Goal: Task Accomplishment & Management: Use online tool/utility

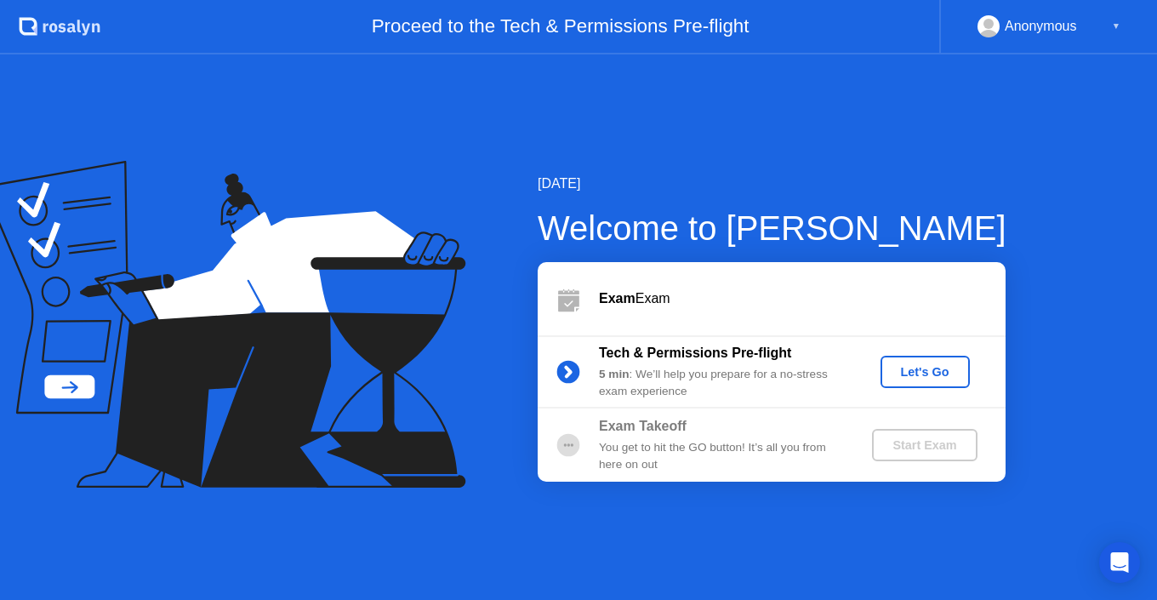
click at [904, 444] on div "Start Exam" at bounding box center [924, 445] width 91 height 14
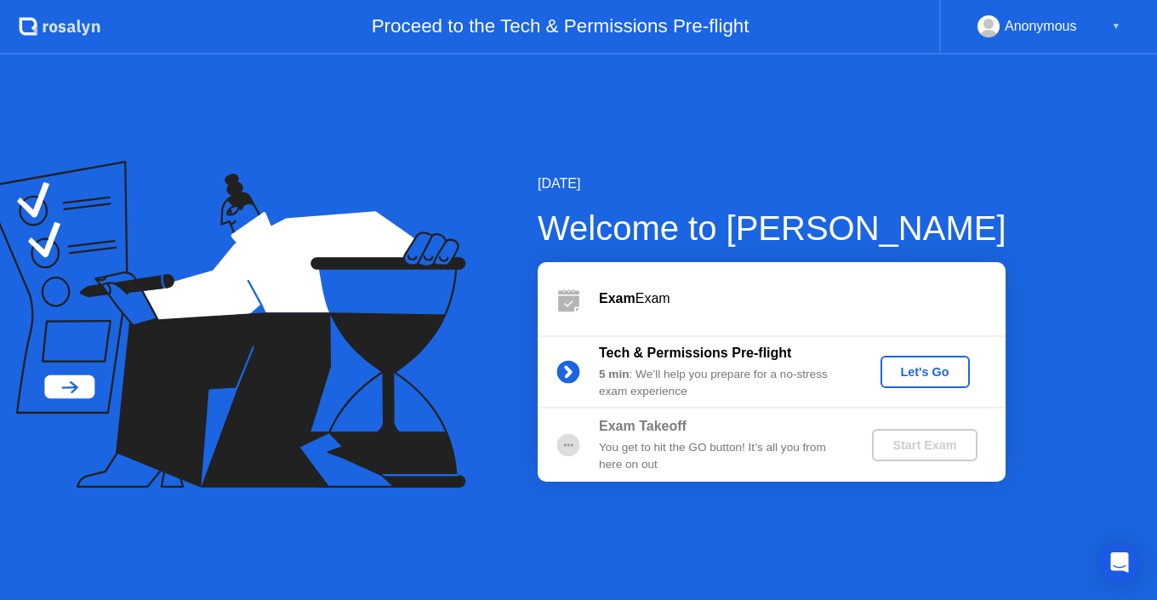
click at [927, 379] on div "Let's Go" at bounding box center [925, 372] width 76 height 14
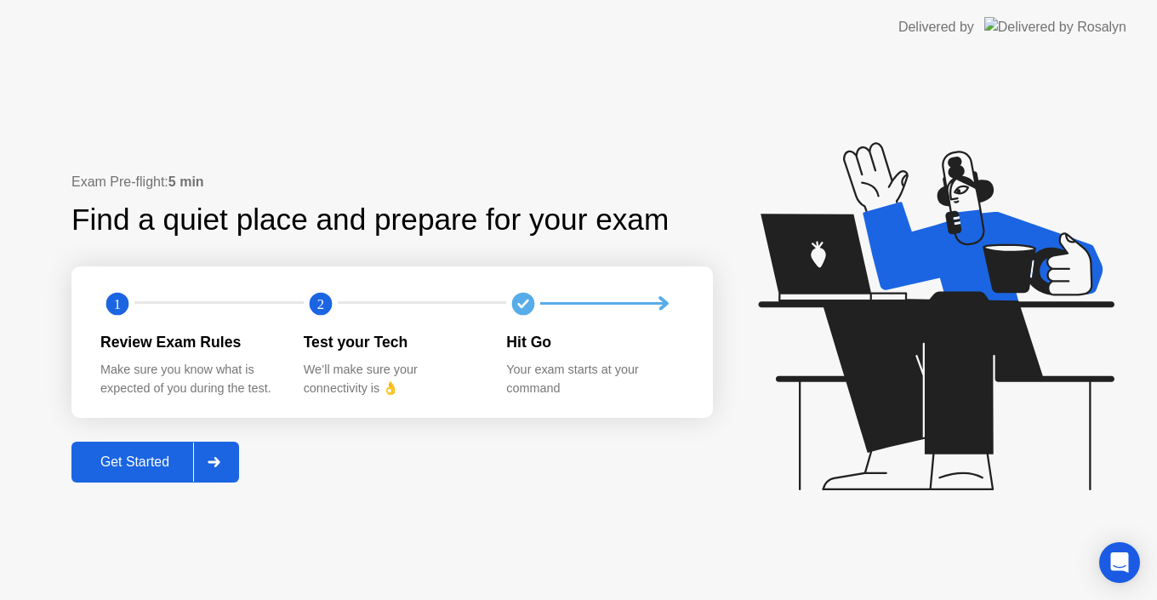
click at [149, 450] on button "Get Started" at bounding box center [155, 462] width 168 height 41
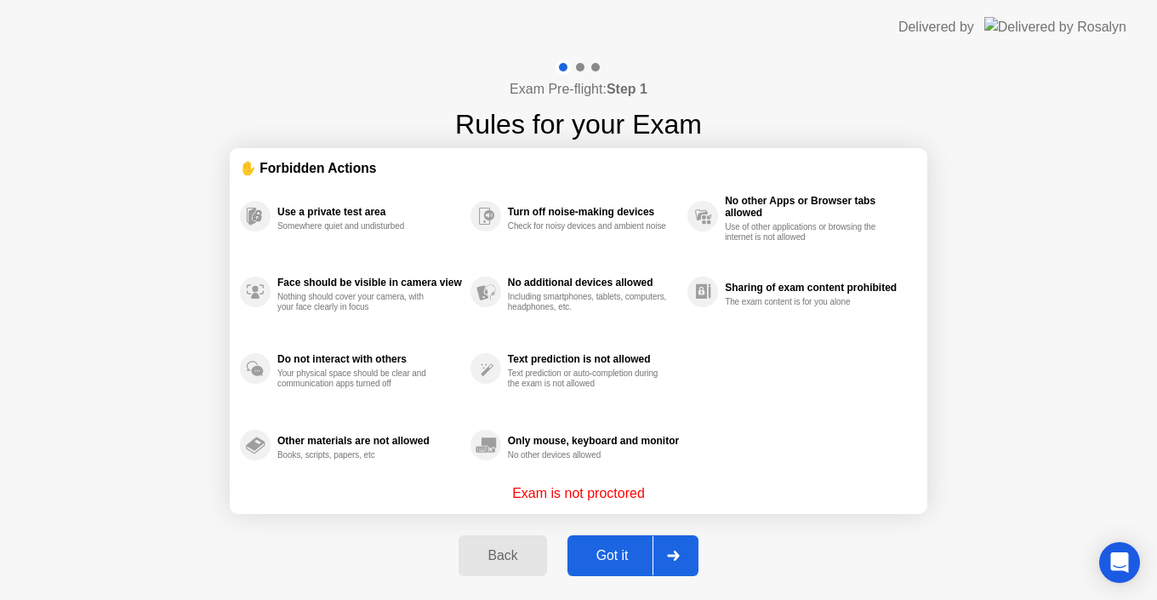
click at [614, 560] on div "Got it" at bounding box center [613, 555] width 80 height 15
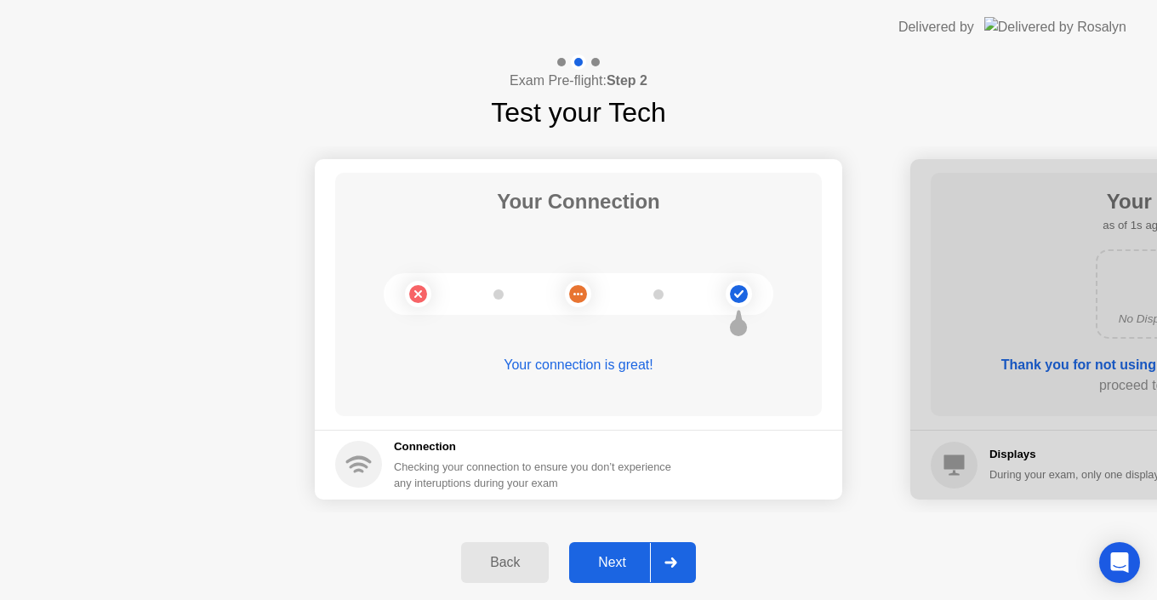
click at [618, 567] on div "Next" at bounding box center [612, 562] width 76 height 15
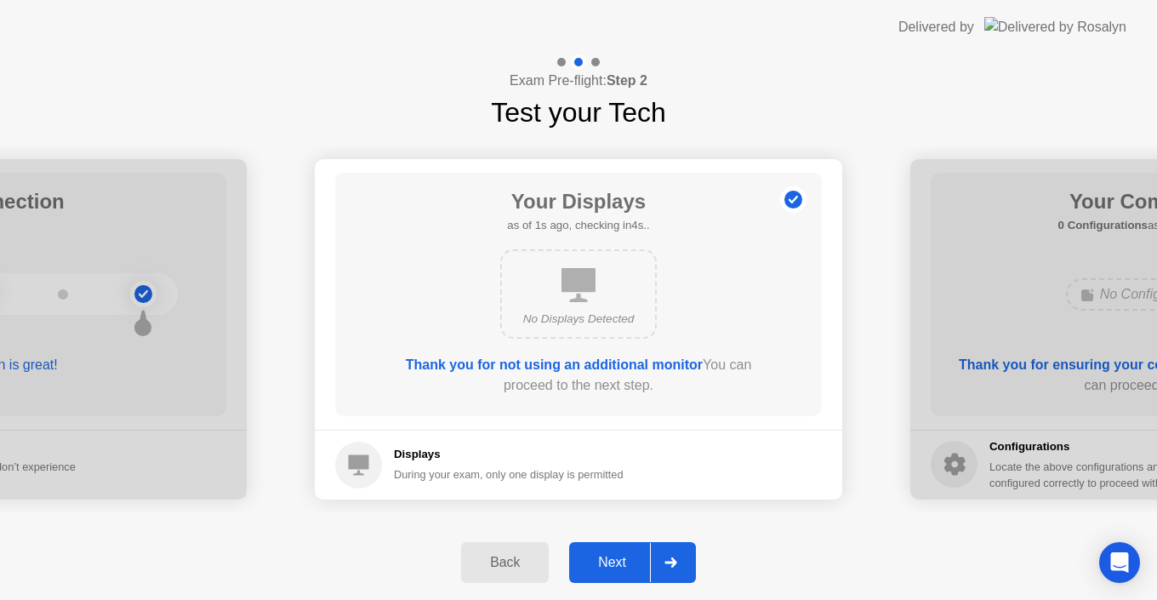
click at [621, 558] on div "Next" at bounding box center [612, 562] width 76 height 15
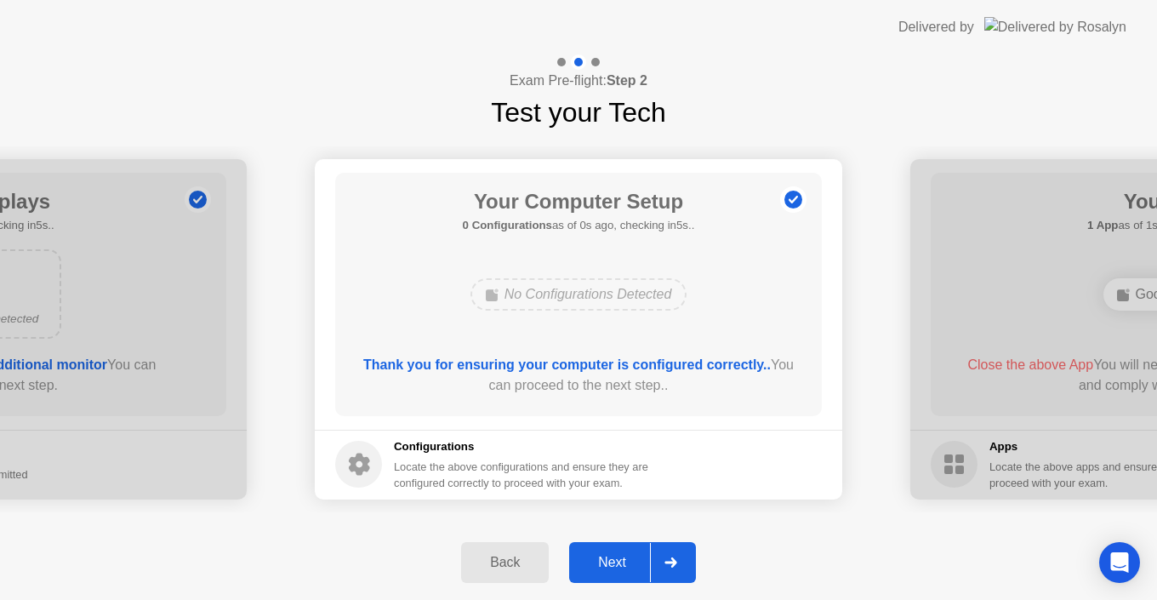
click at [621, 558] on div "Next" at bounding box center [612, 562] width 76 height 15
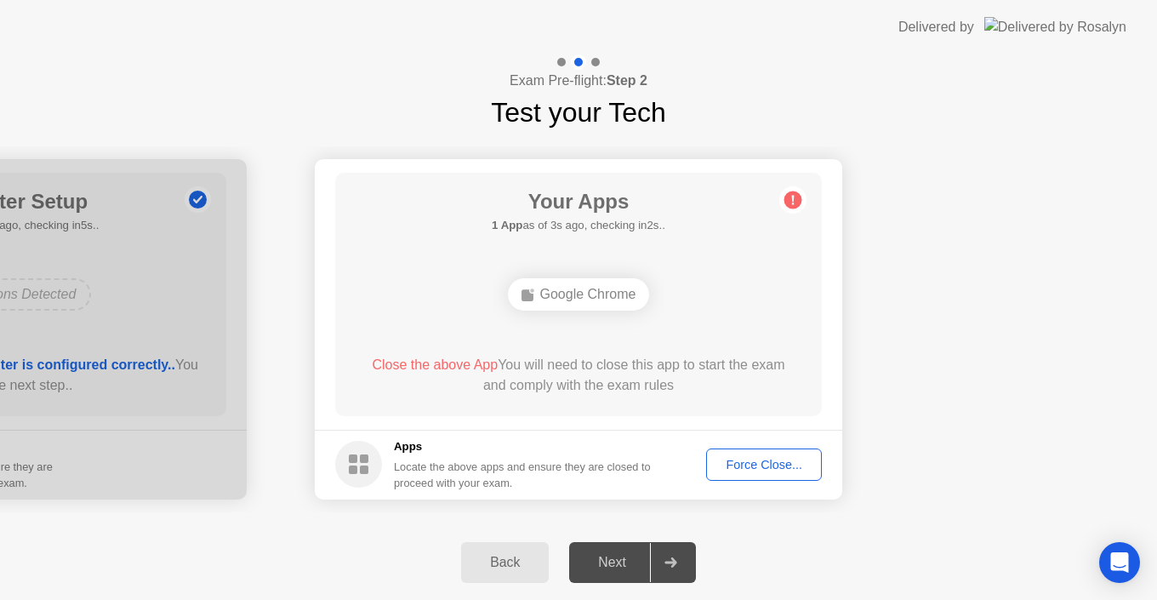
click at [742, 463] on div "Force Close..." at bounding box center [764, 465] width 104 height 14
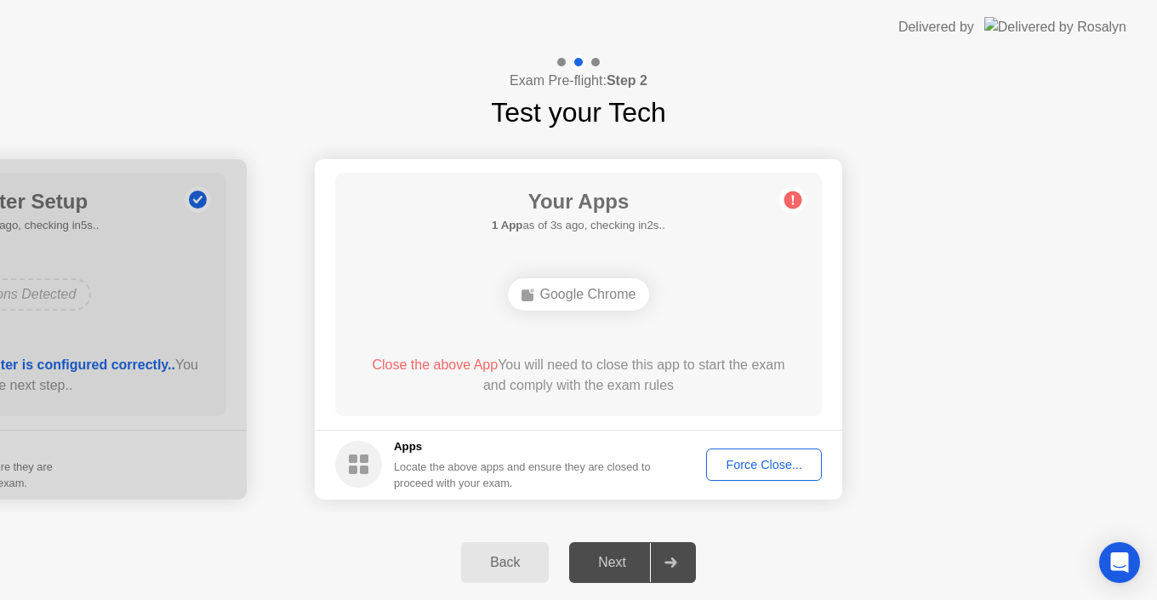
click at [782, 546] on div "Back Next" at bounding box center [578, 562] width 1157 height 75
click at [622, 300] on div "Google Chrome" at bounding box center [579, 294] width 142 height 32
click at [762, 468] on div "Force Close..." at bounding box center [764, 465] width 104 height 14
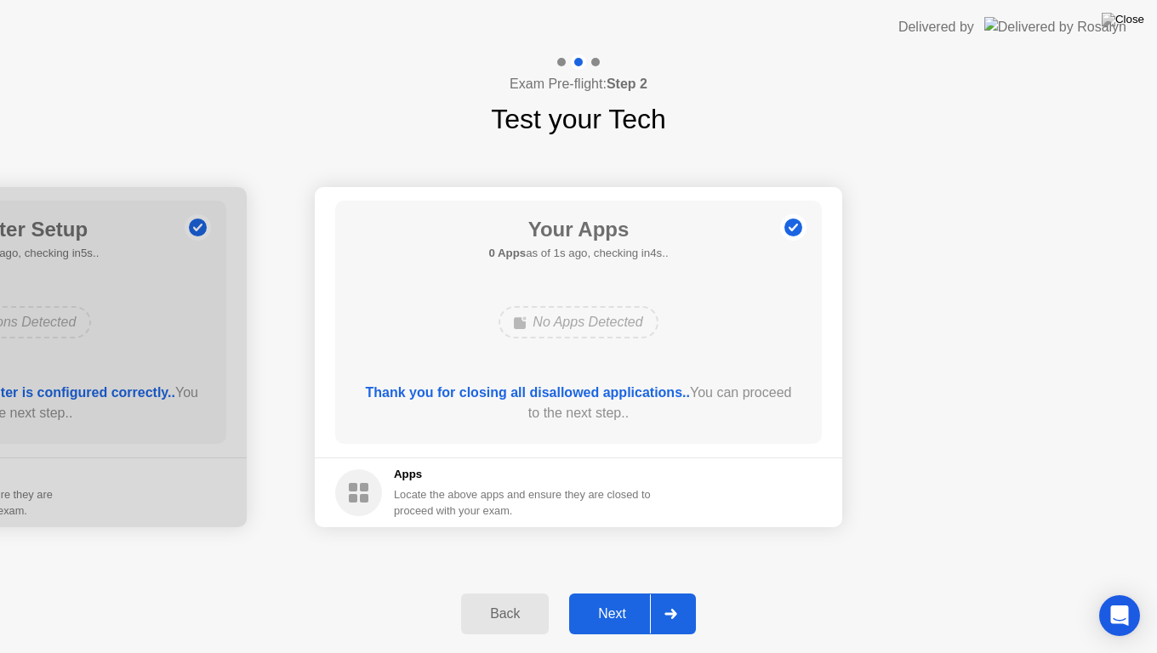
click at [618, 599] on div "Next" at bounding box center [612, 614] width 76 height 15
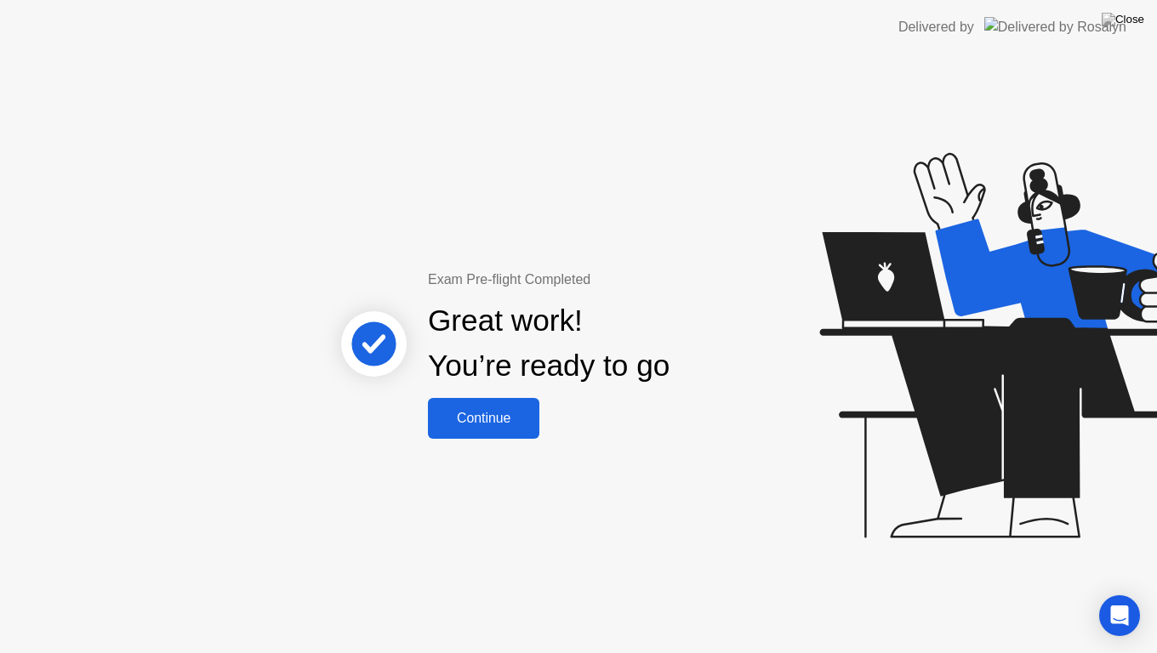
click at [482, 411] on div "Continue" at bounding box center [483, 418] width 101 height 15
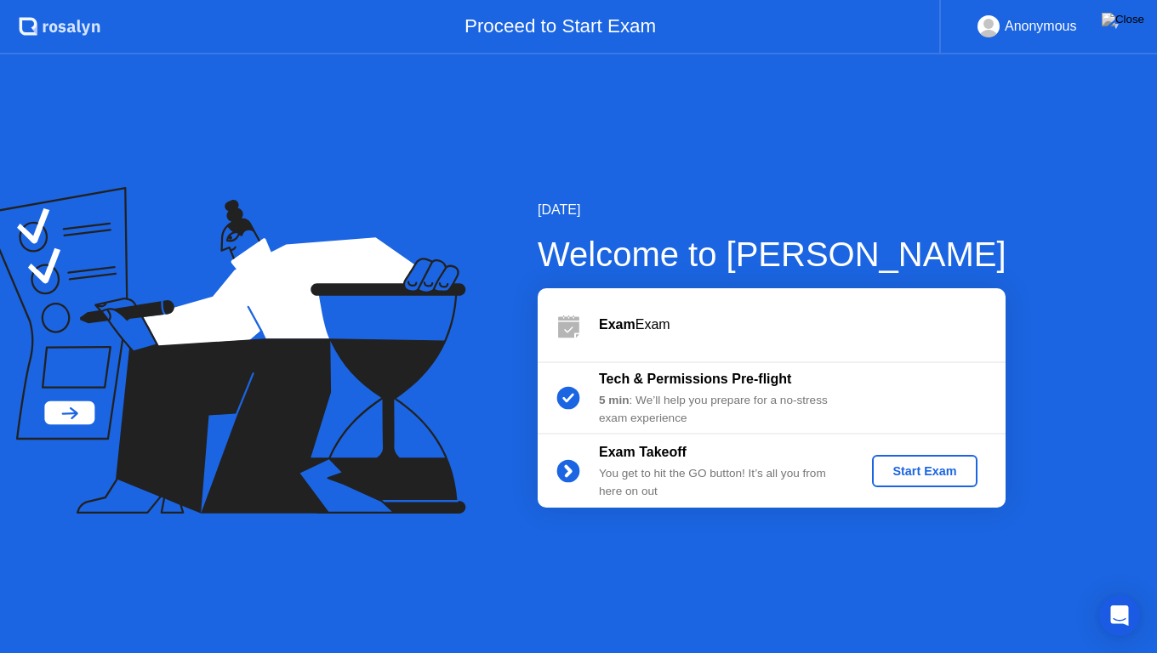
click at [914, 465] on div "Start Exam" at bounding box center [924, 472] width 91 height 14
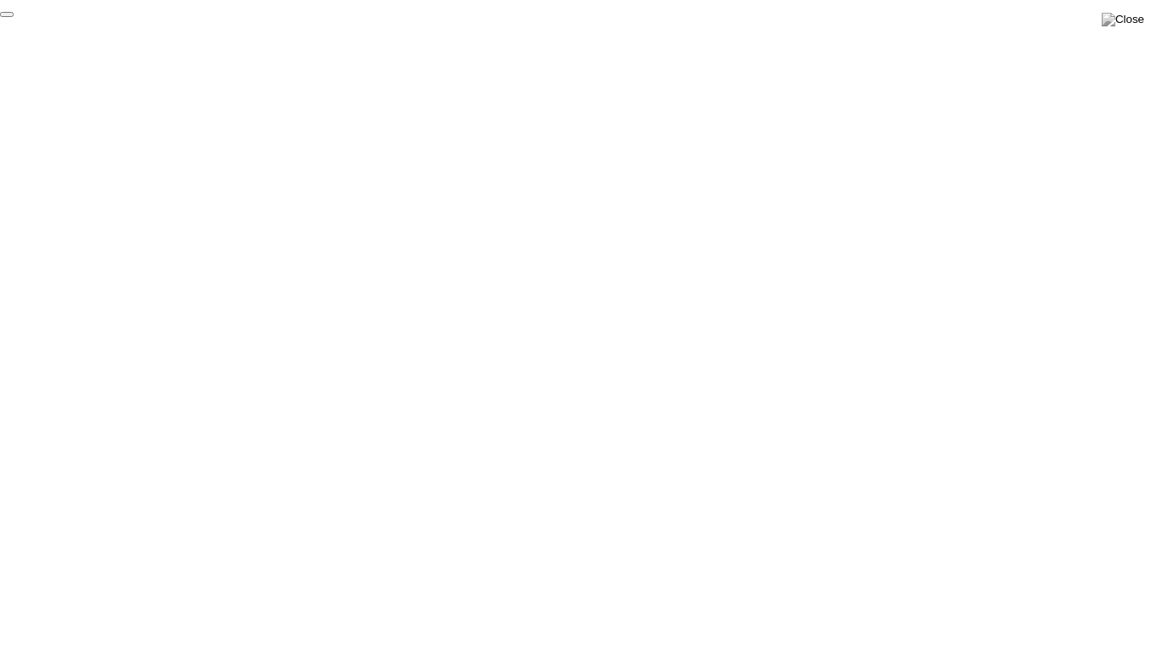
click div "End Proctoring Session"
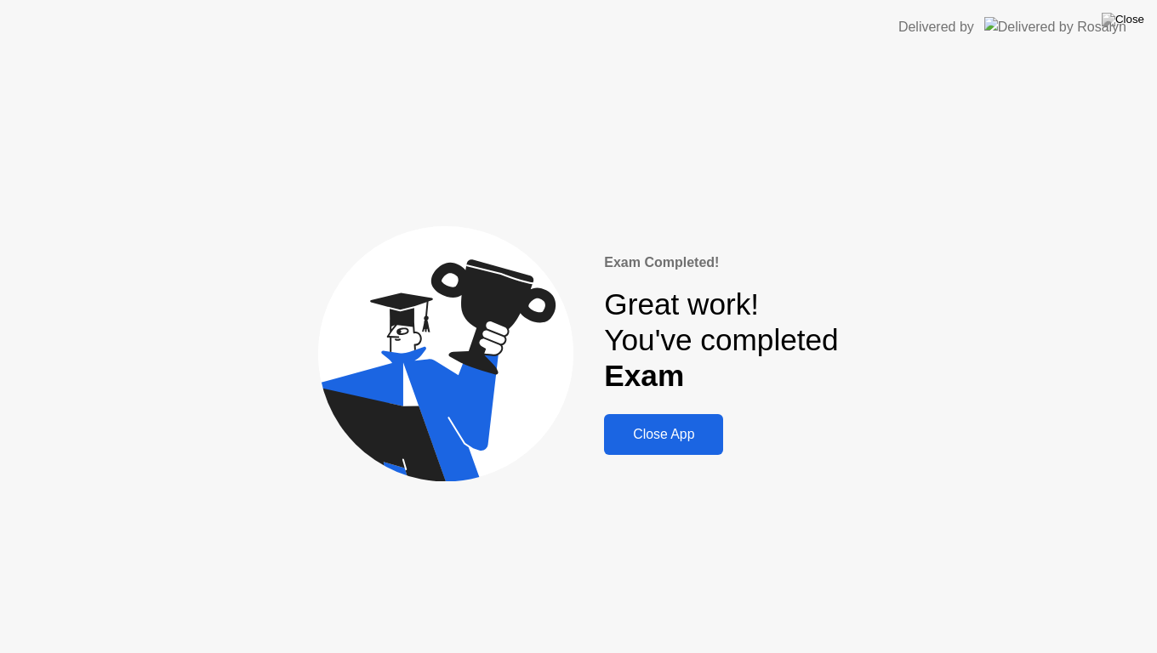
click at [668, 427] on div "Close App" at bounding box center [663, 434] width 109 height 15
